Goal: Information Seeking & Learning: Learn about a topic

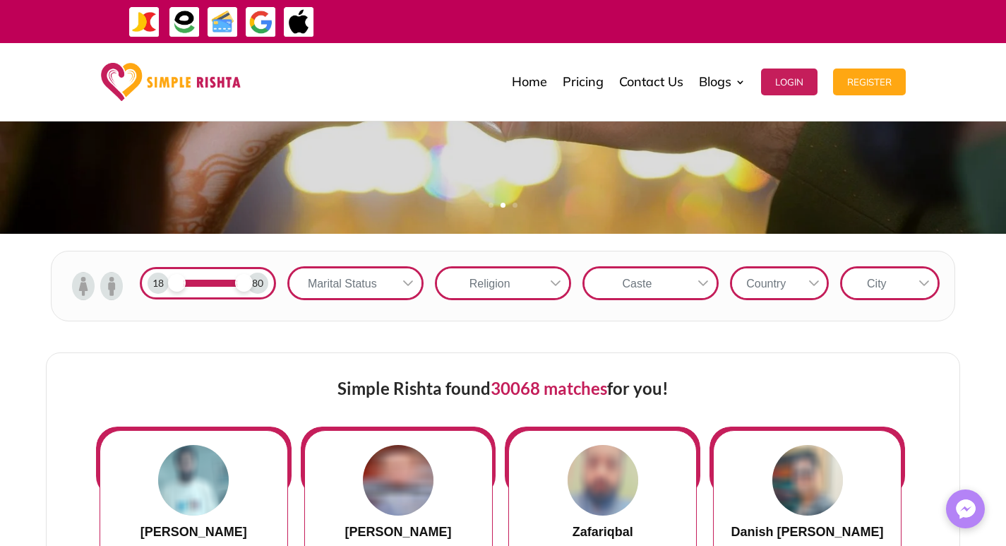
scroll to position [353, 0]
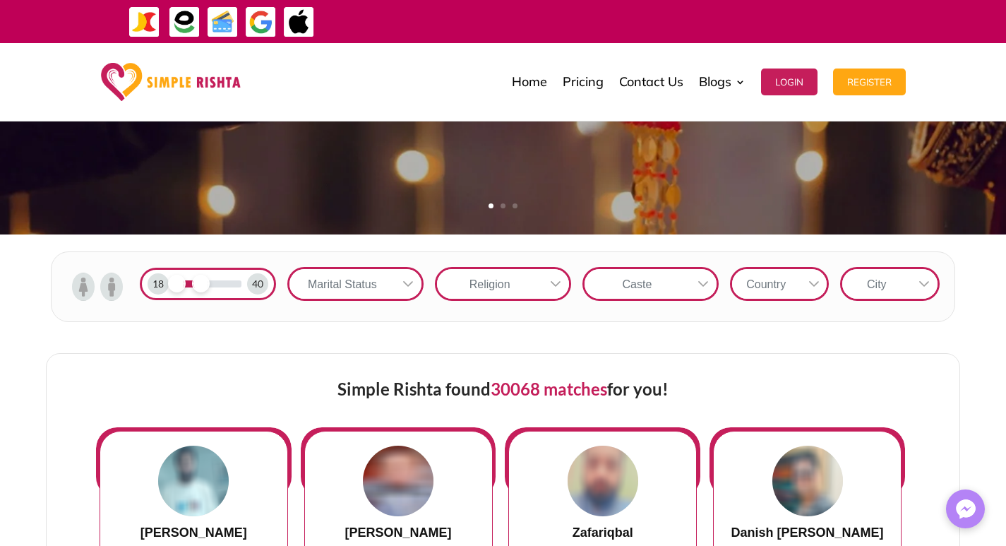
drag, startPoint x: 245, startPoint y: 291, endPoint x: 199, endPoint y: 291, distance: 45.9
click at [199, 291] on span at bounding box center [201, 284] width 18 height 18
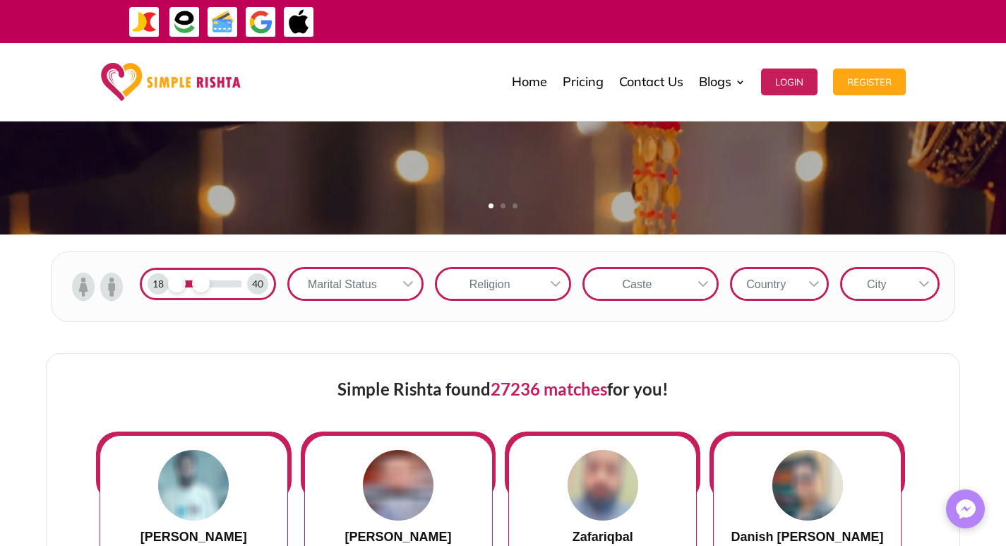
click at [397, 281] on div at bounding box center [408, 284] width 27 height 30
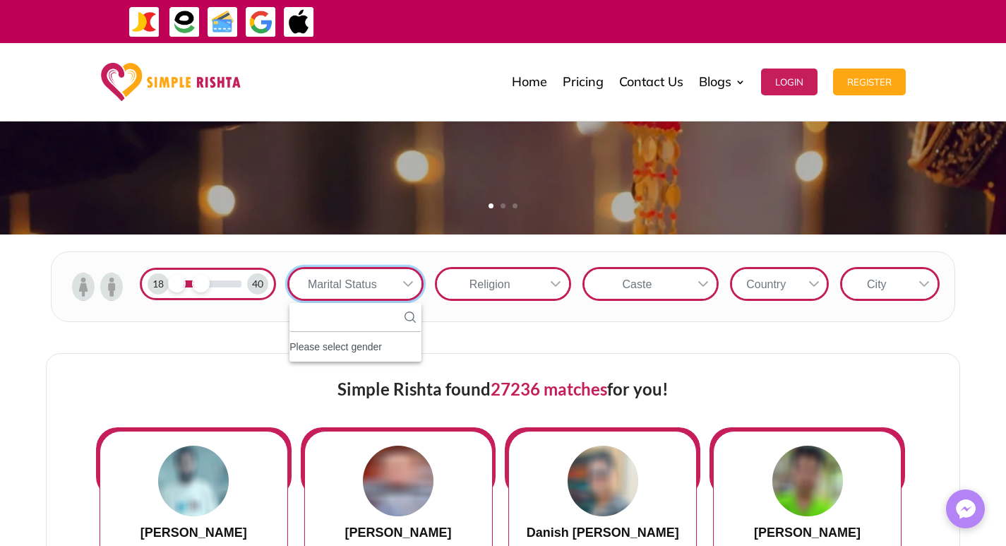
scroll to position [16, 2]
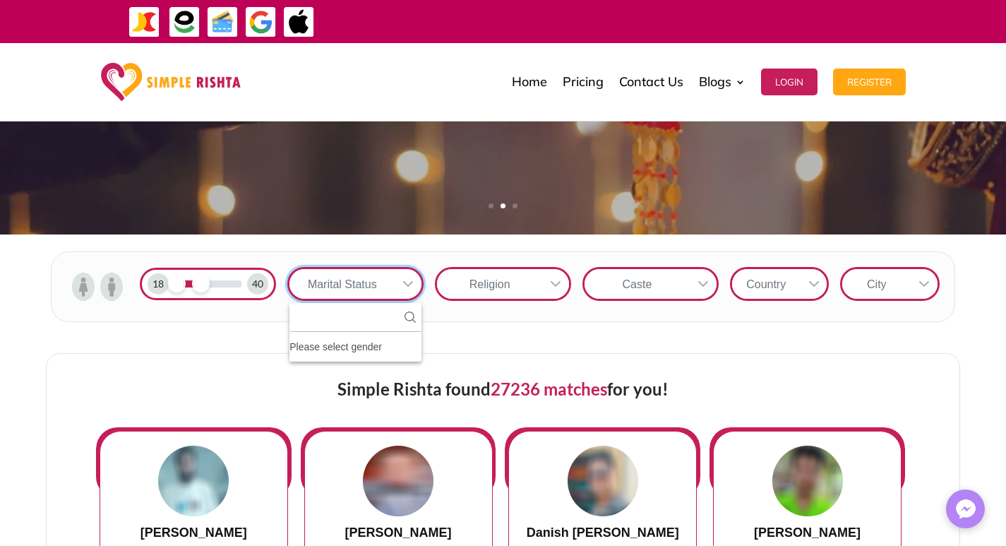
click at [405, 285] on icon at bounding box center [408, 283] width 11 height 11
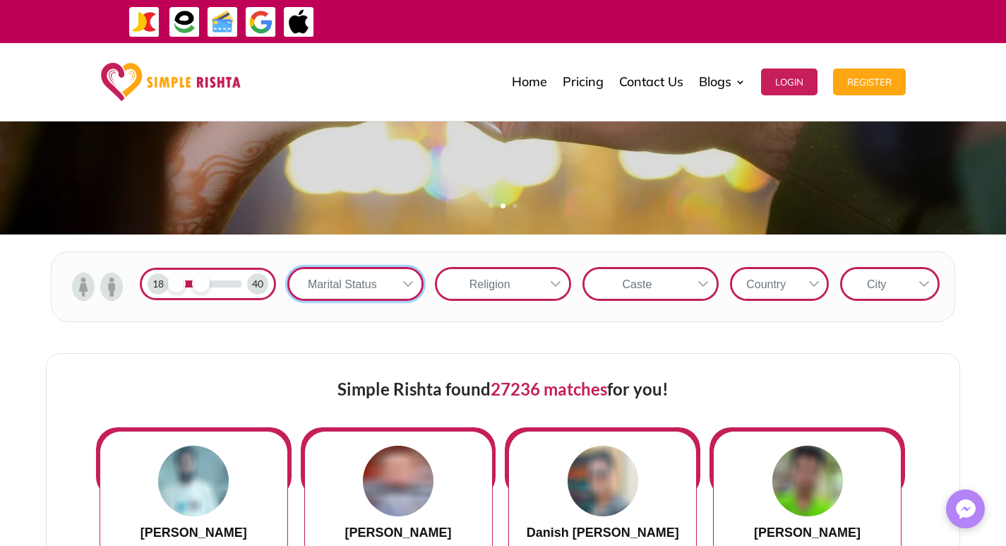
click at [405, 285] on icon at bounding box center [408, 283] width 11 height 11
click at [556, 281] on icon at bounding box center [555, 283] width 11 height 11
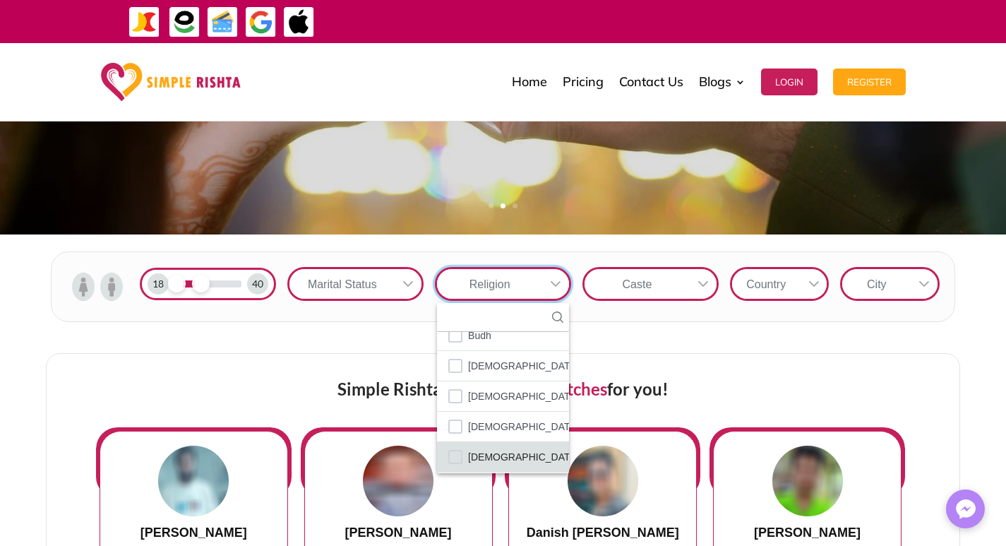
scroll to position [83, 0]
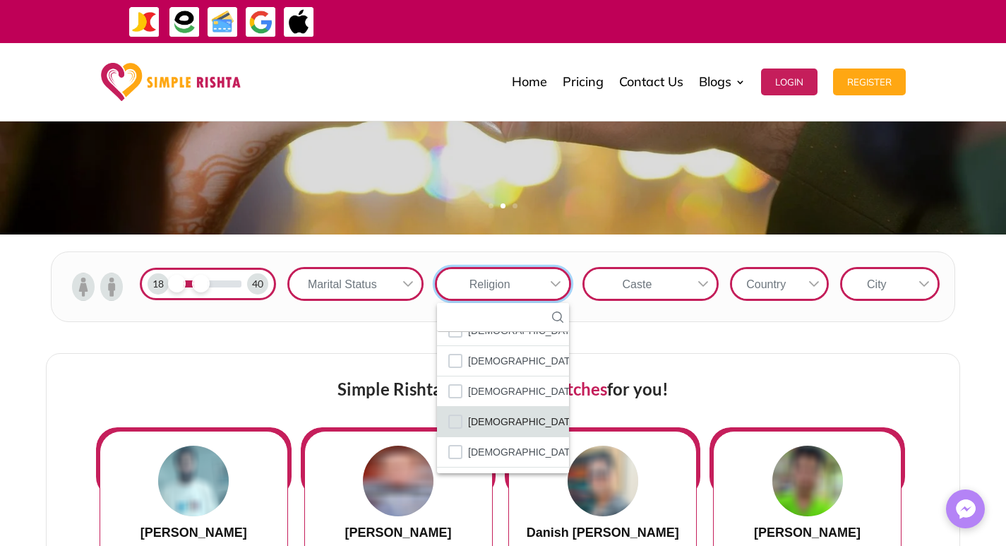
click at [494, 423] on span "[DEMOGRAPHIC_DATA]" at bounding box center [523, 421] width 111 height 18
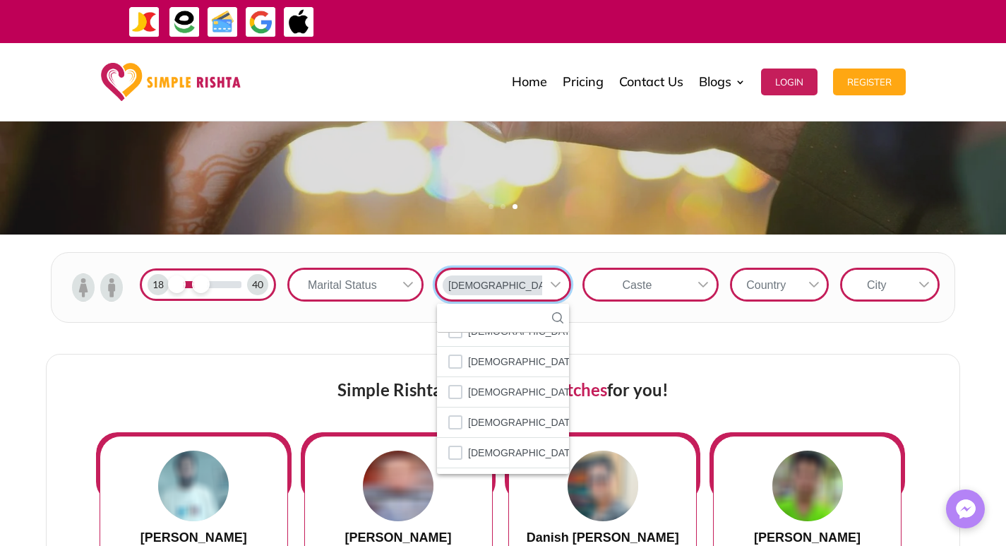
scroll to position [66, 0]
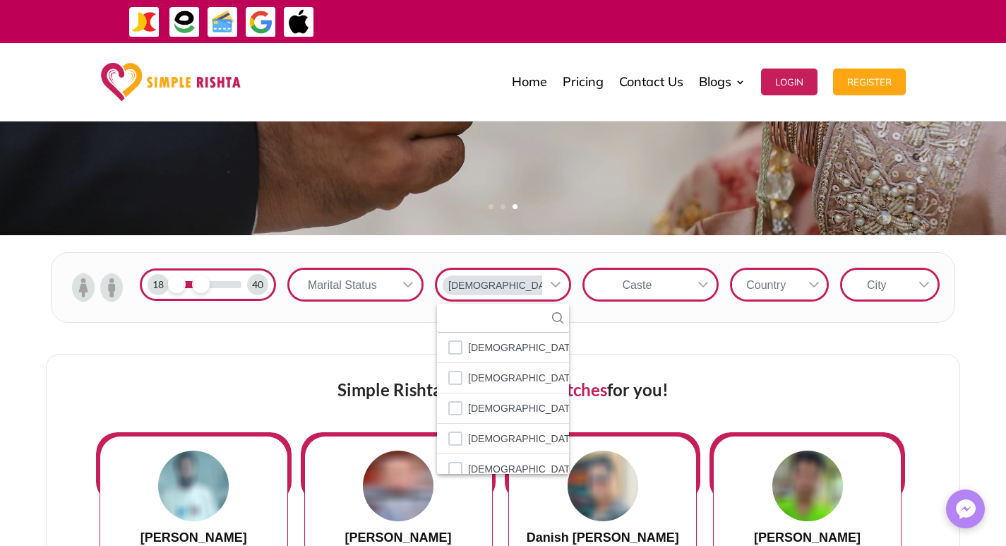
click at [427, 207] on div "1 2 3" at bounding box center [503, 212] width 1006 height 17
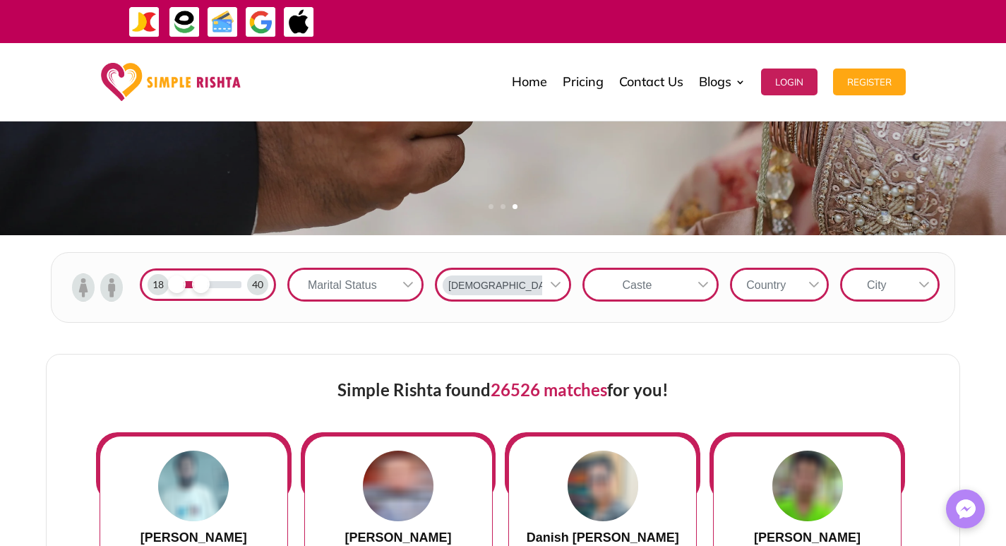
click at [410, 289] on icon at bounding box center [408, 284] width 11 height 11
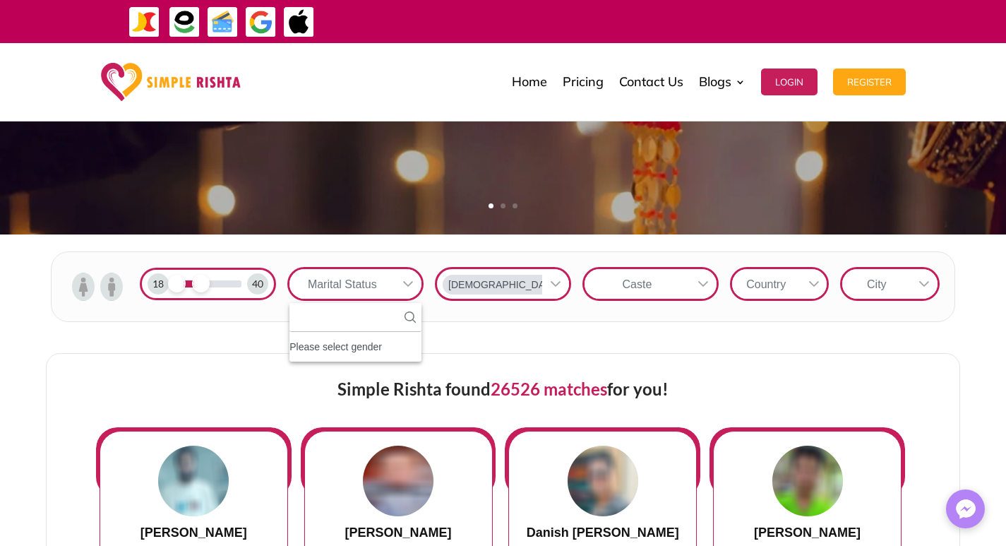
click at [110, 281] on img at bounding box center [111, 287] width 23 height 28
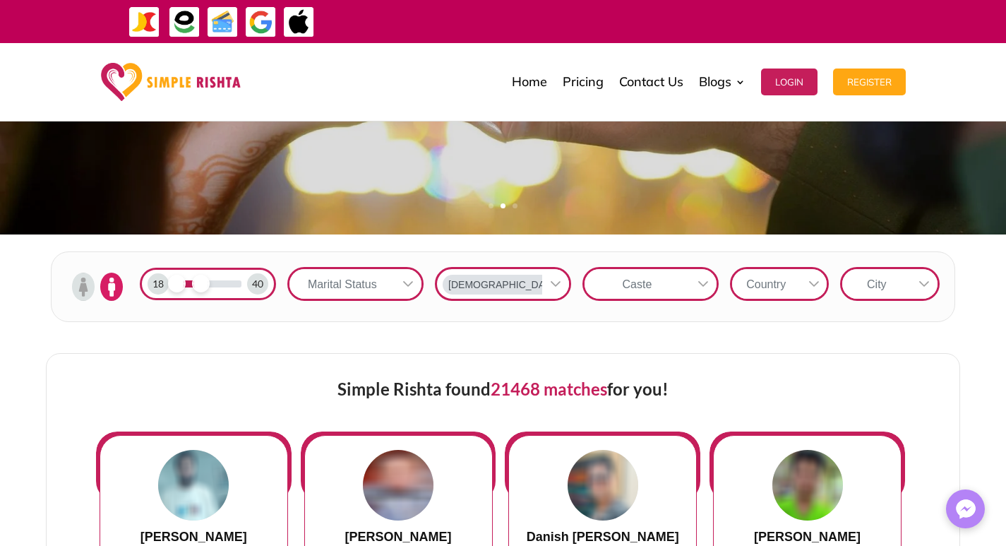
click at [397, 283] on div at bounding box center [408, 284] width 27 height 30
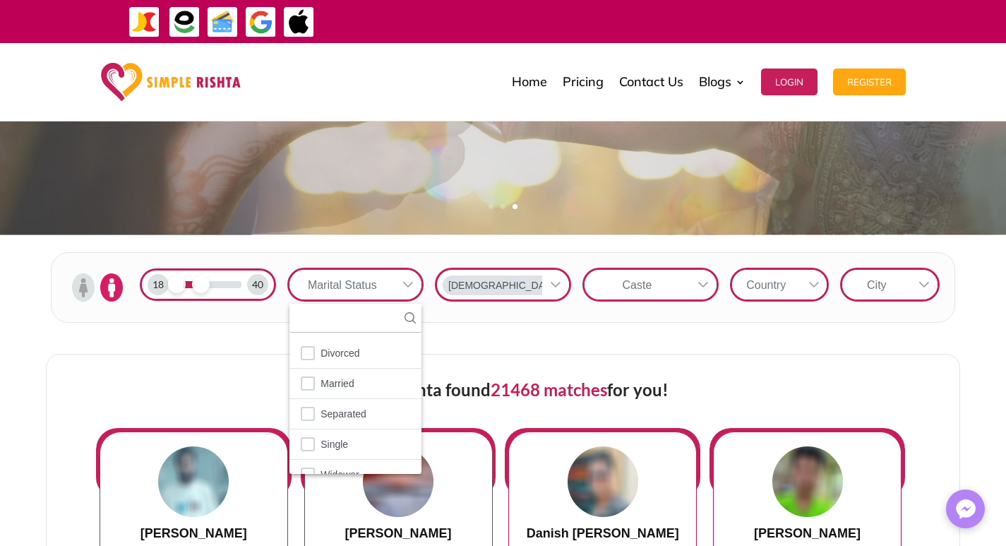
click at [703, 286] on icon at bounding box center [703, 285] width 10 height 6
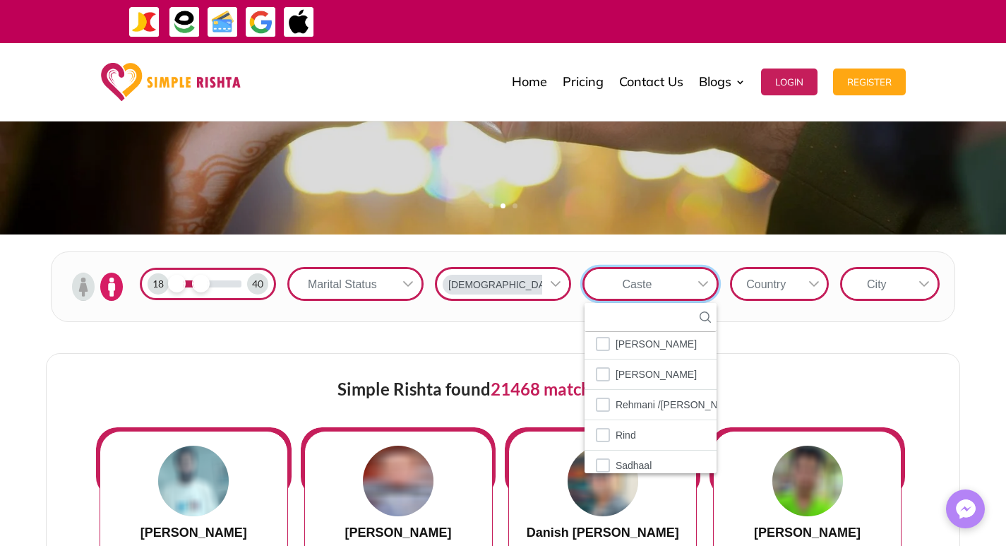
scroll to position [2666, 0]
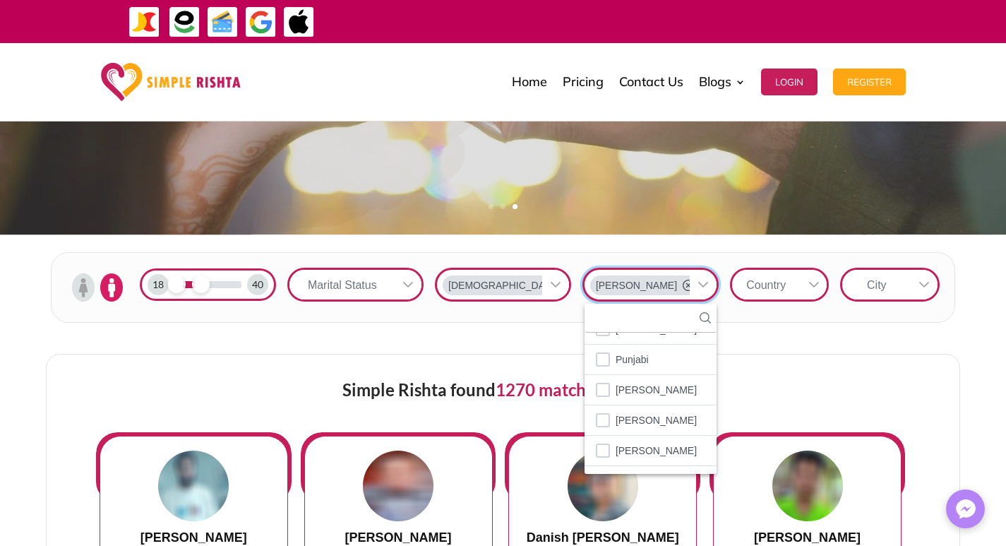
click at [804, 281] on div at bounding box center [814, 285] width 27 height 30
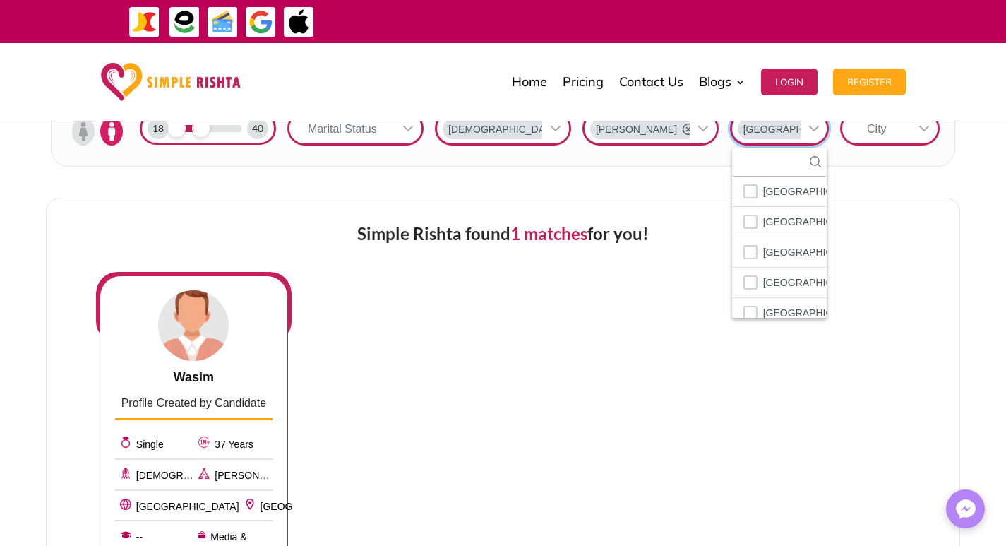
scroll to position [636, 0]
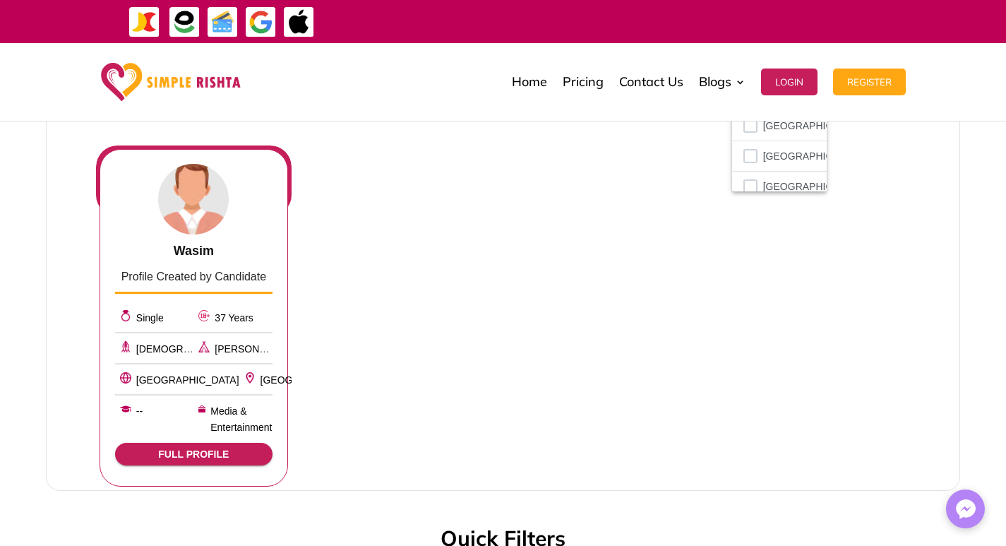
click at [175, 451] on span "FULL PROFILE" at bounding box center [193, 453] width 135 height 11
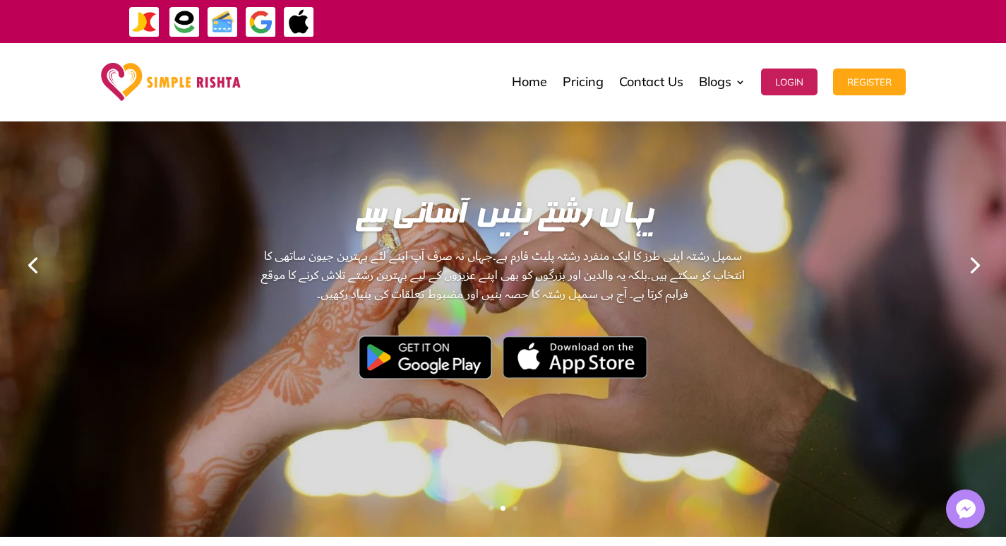
scroll to position [0, 0]
